Goal: Task Accomplishment & Management: Use online tool/utility

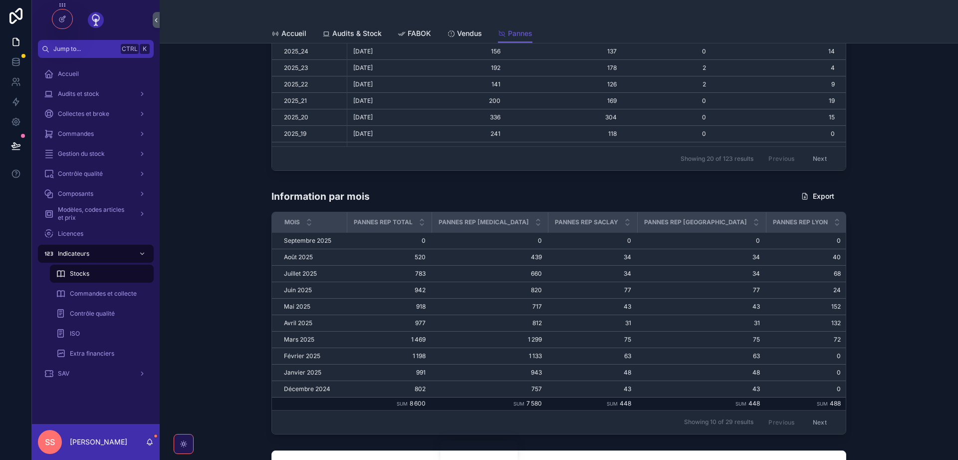
scroll to position [298, 0]
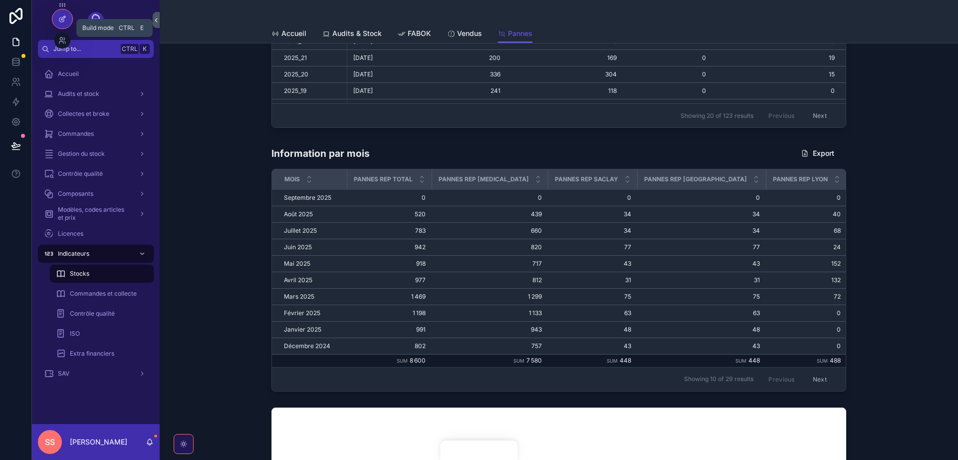
click at [63, 16] on icon at bounding box center [62, 19] width 8 height 8
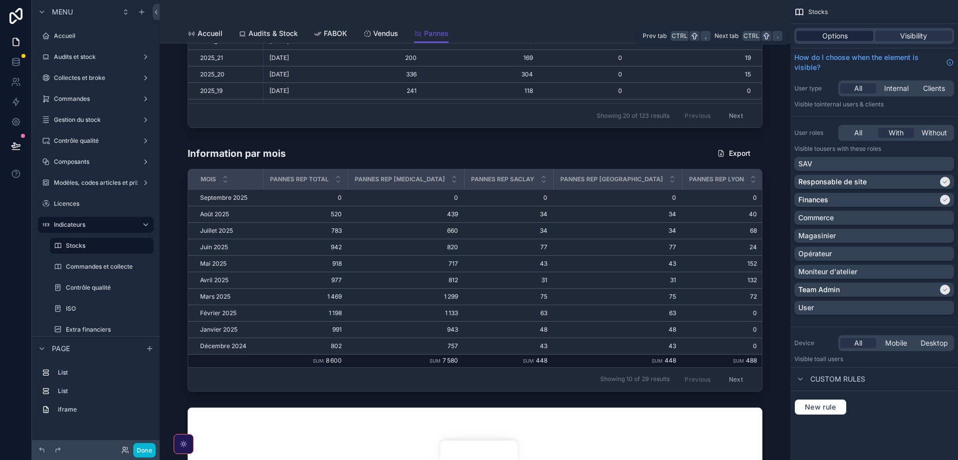
click at [848, 35] on div "Options" at bounding box center [834, 36] width 77 height 10
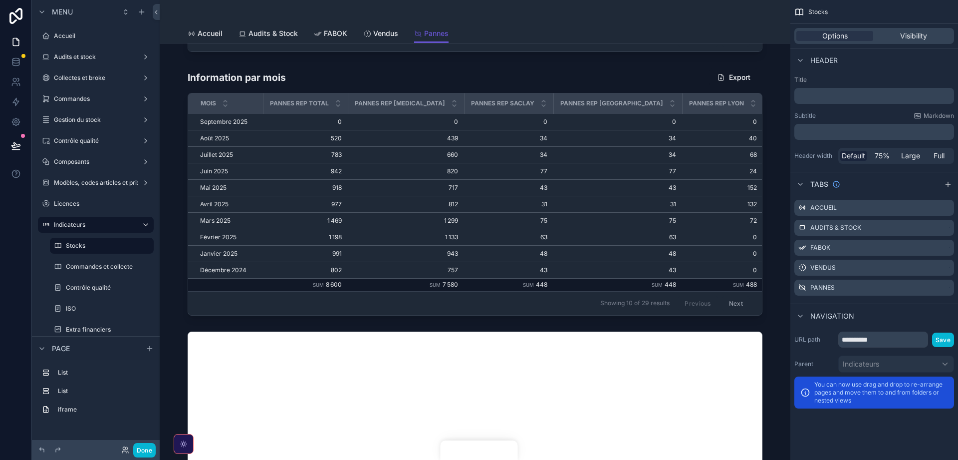
scroll to position [358, 0]
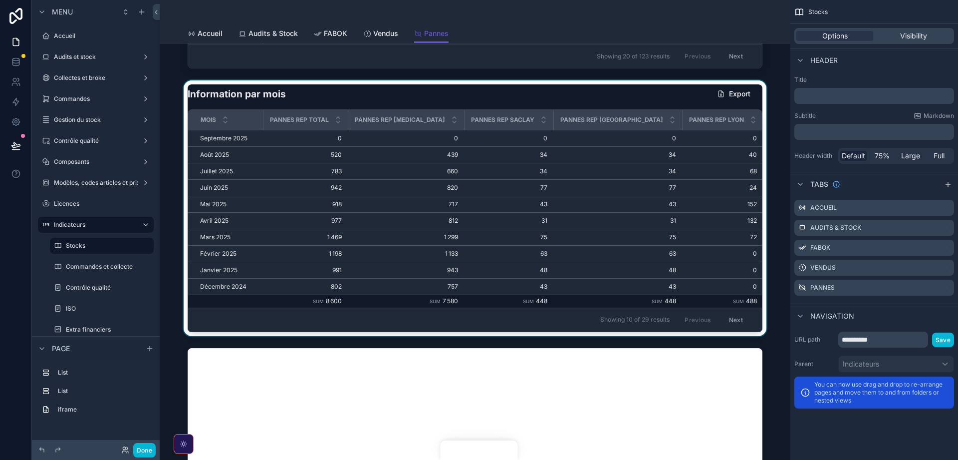
click at [601, 91] on div "scrollable content" at bounding box center [475, 207] width 615 height 255
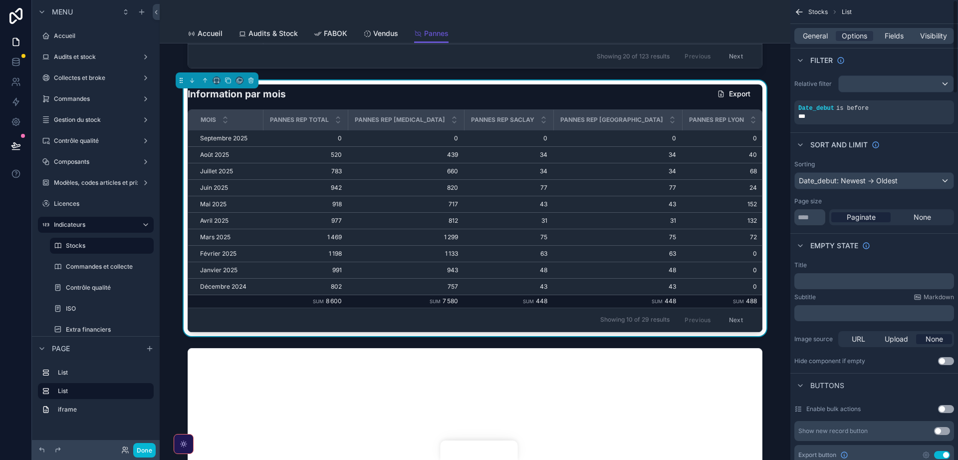
scroll to position [0, 0]
click at [890, 36] on span "Fields" at bounding box center [894, 36] width 19 height 10
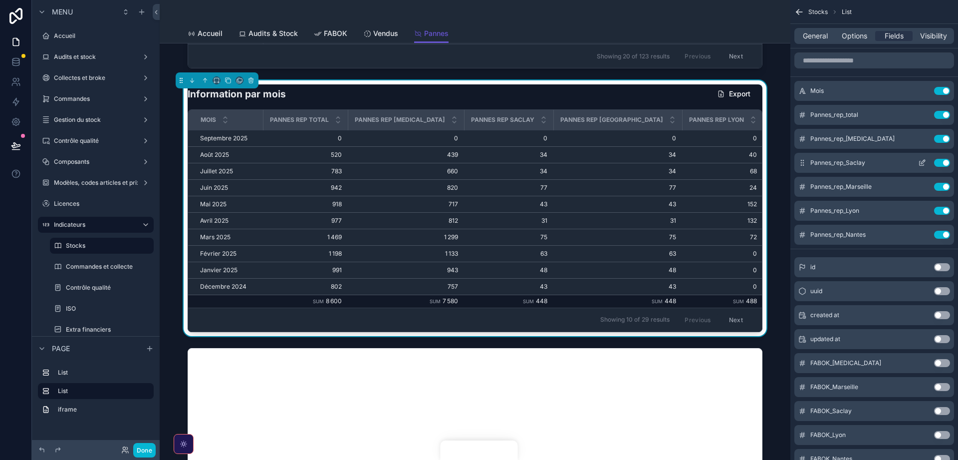
scroll to position [836, 0]
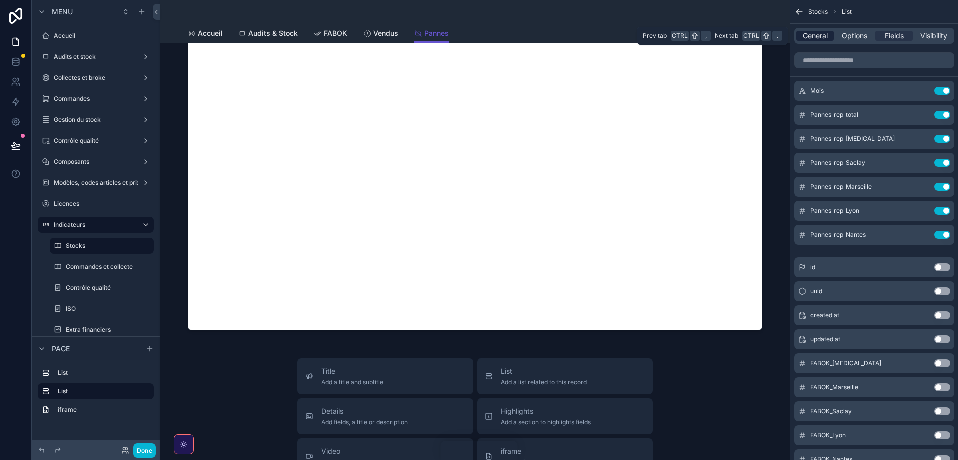
click at [814, 38] on span "General" at bounding box center [815, 36] width 25 height 10
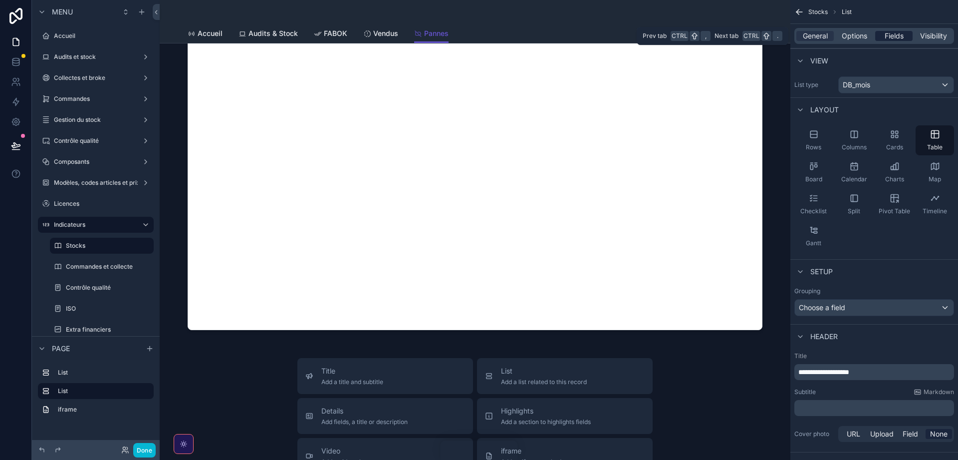
click at [893, 33] on span "Fields" at bounding box center [894, 36] width 19 height 10
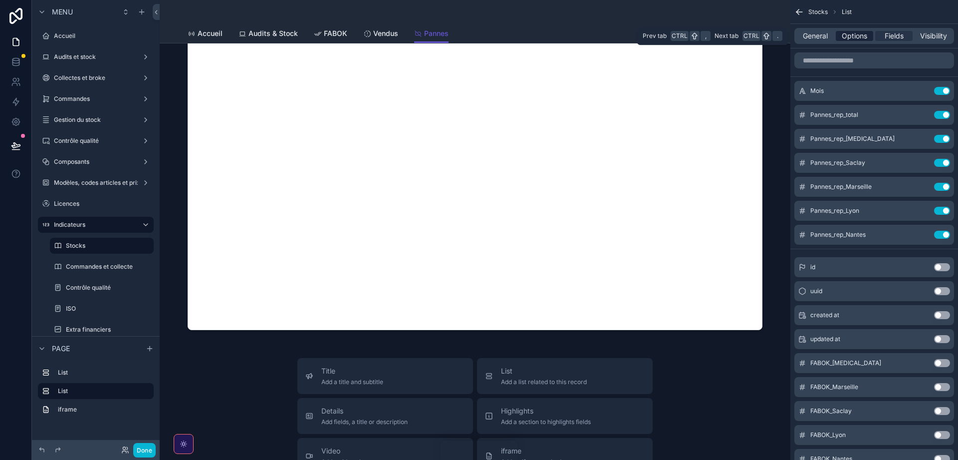
click at [865, 34] on span "Options" at bounding box center [854, 36] width 25 height 10
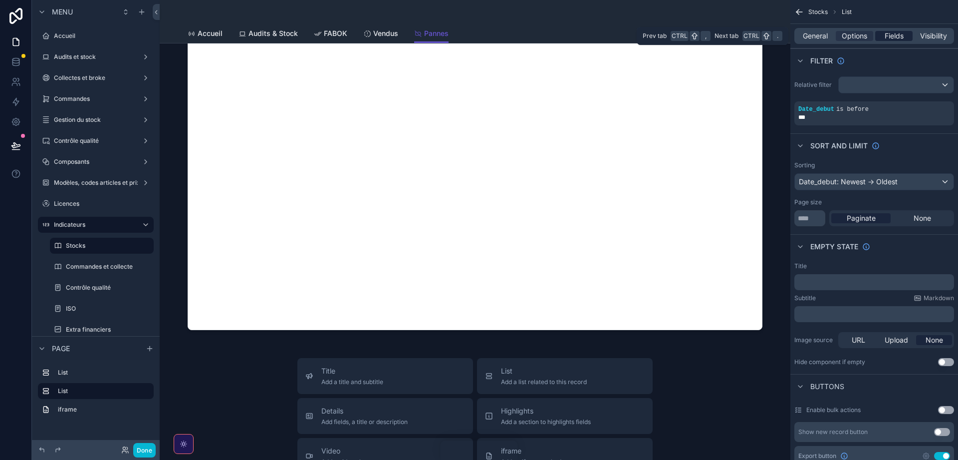
click at [896, 36] on span "Fields" at bounding box center [894, 36] width 19 height 10
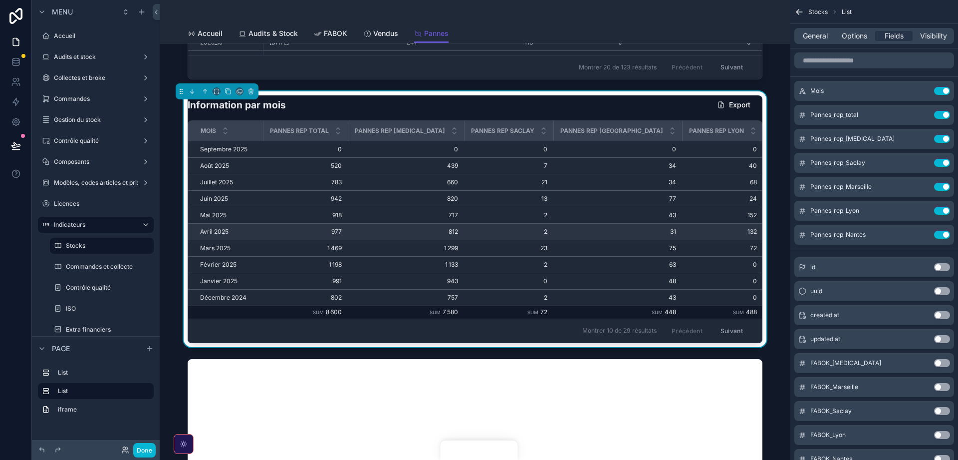
scroll to position [407, 0]
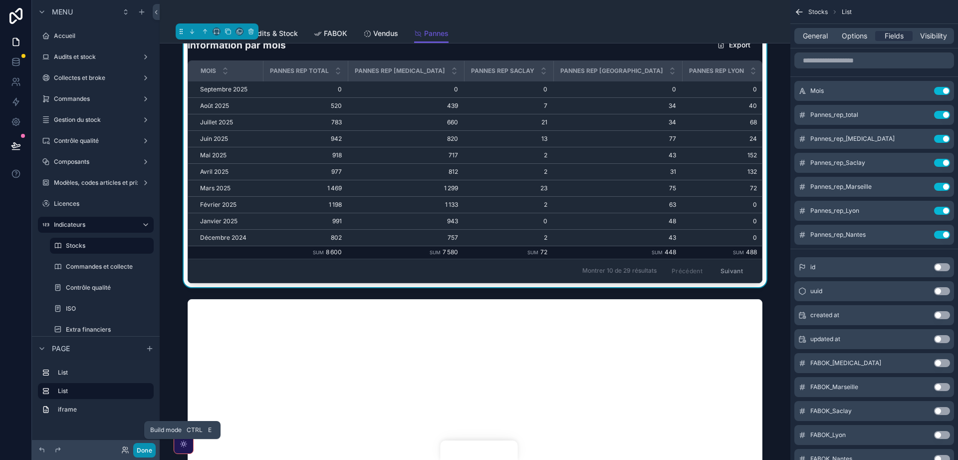
click at [144, 451] on button "Done" at bounding box center [144, 450] width 22 height 14
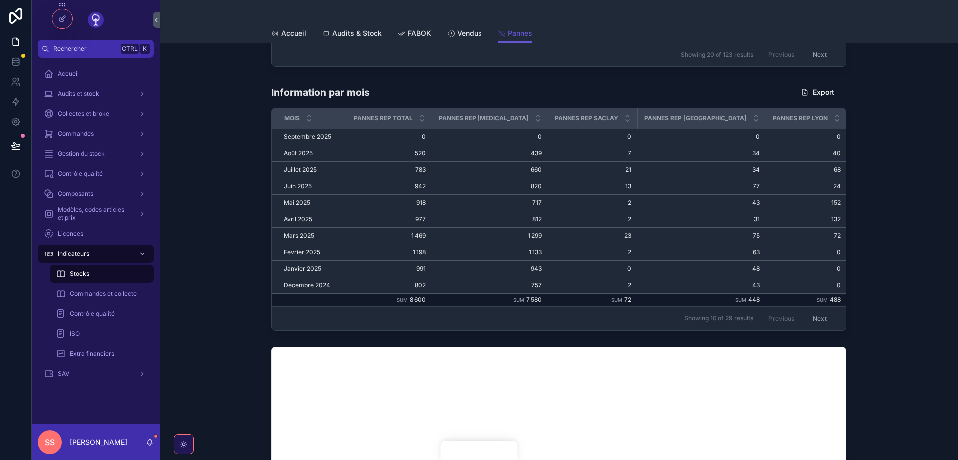
scroll to position [790, 0]
